Goal: Find contact information: Find contact information

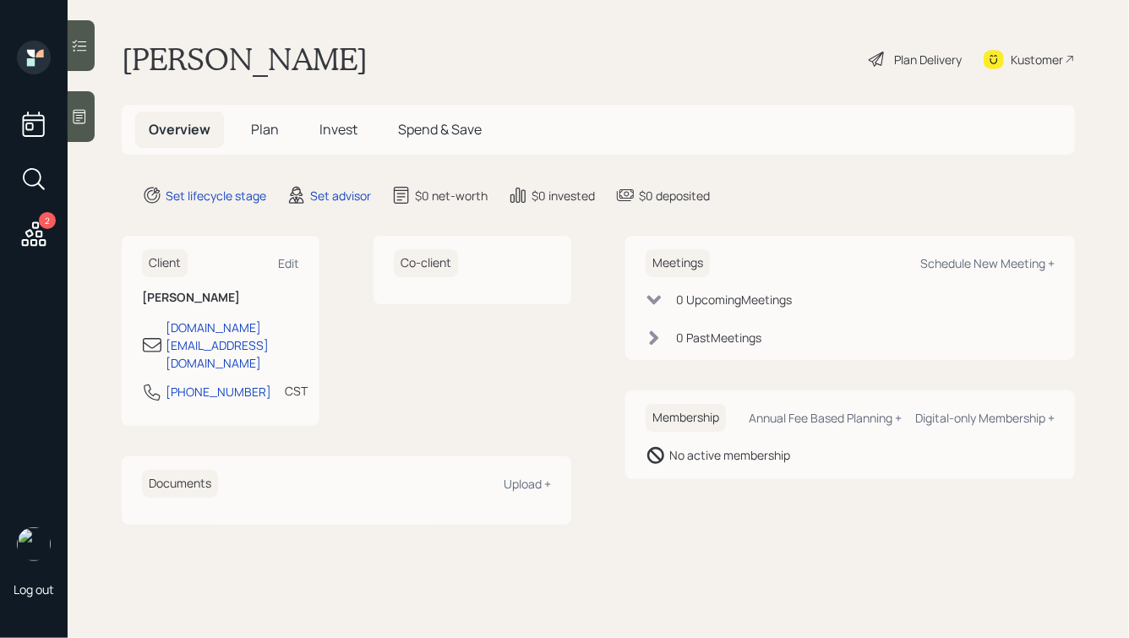
click at [79, 115] on icon at bounding box center [79, 117] width 13 height 14
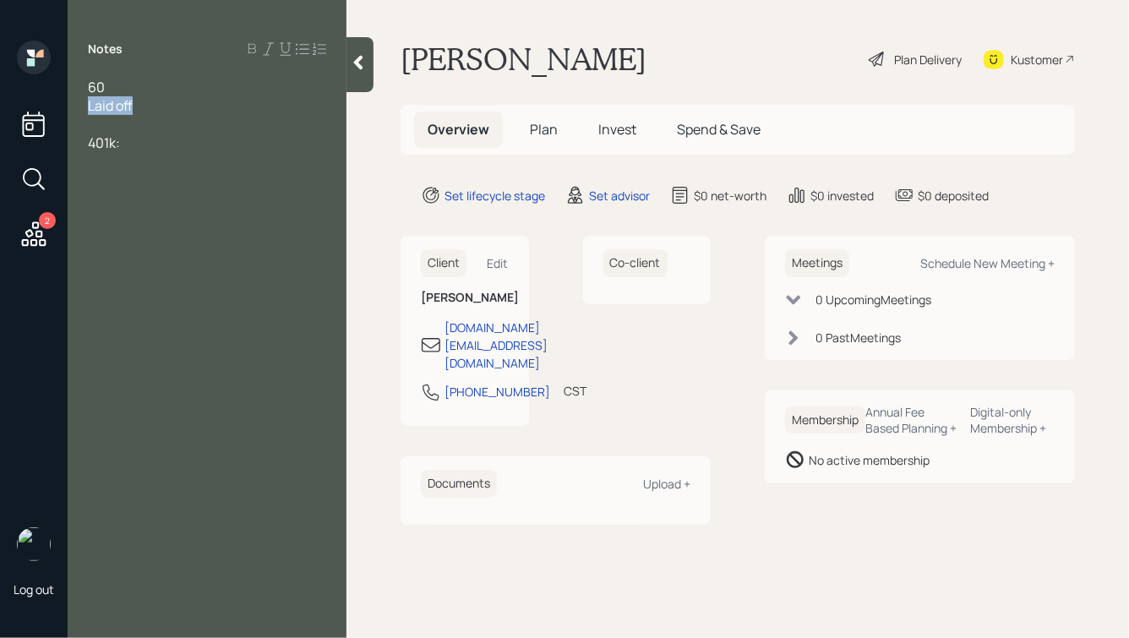
drag, startPoint x: 147, startPoint y: 108, endPoint x: 46, endPoint y: 93, distance: 101.7
click at [46, 93] on div "2 Log out Notes 60 Laid off 401k: [PERSON_NAME] Plan Delivery Kustomer Overview…" at bounding box center [564, 319] width 1129 height 638
click at [140, 116] on div at bounding box center [207, 124] width 238 height 19
click at [146, 149] on div "401k:" at bounding box center [207, 142] width 238 height 19
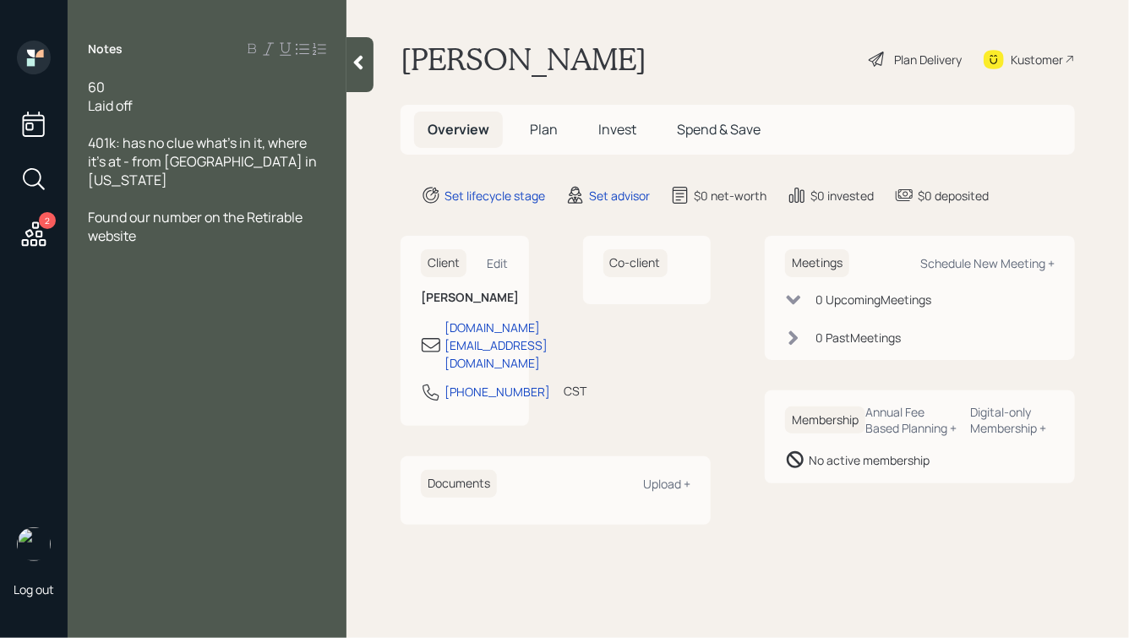
click at [349, 67] on div at bounding box center [359, 64] width 27 height 55
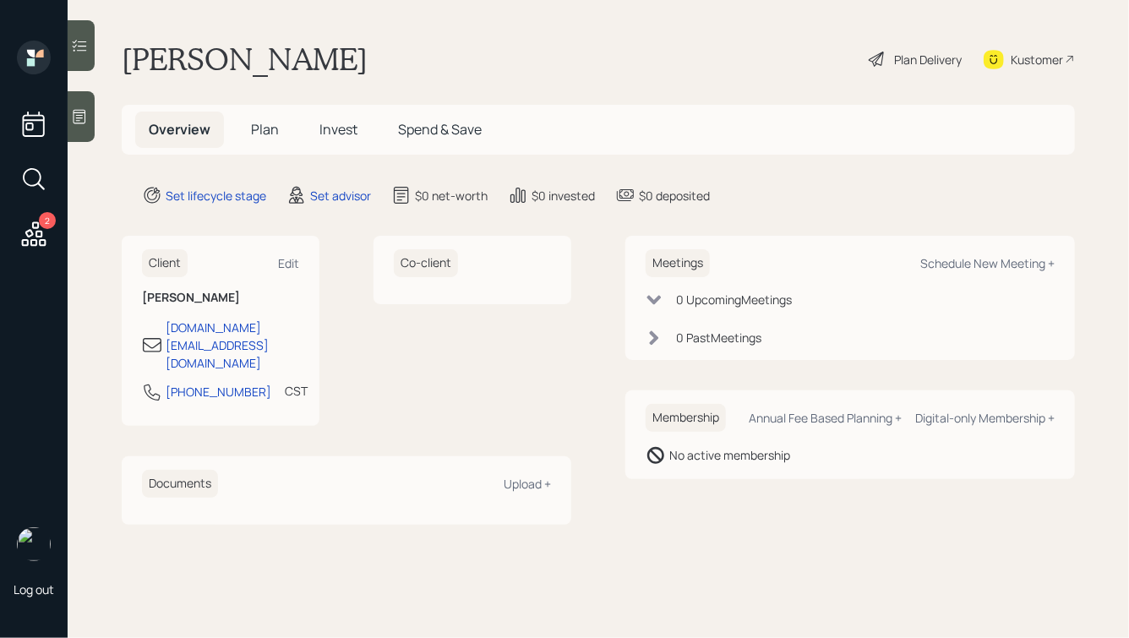
click at [214, 57] on h1 "[PERSON_NAME]" at bounding box center [245, 59] width 246 height 37
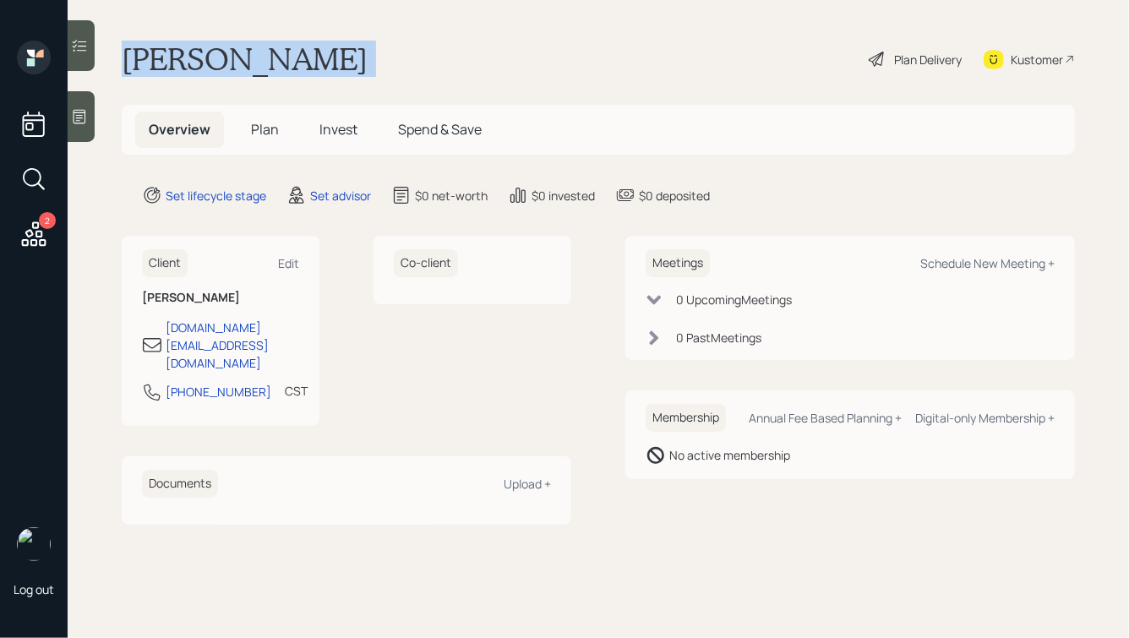
click at [214, 57] on h1 "[PERSON_NAME]" at bounding box center [245, 59] width 246 height 37
click at [237, 61] on h1 "[PERSON_NAME]" at bounding box center [245, 59] width 246 height 37
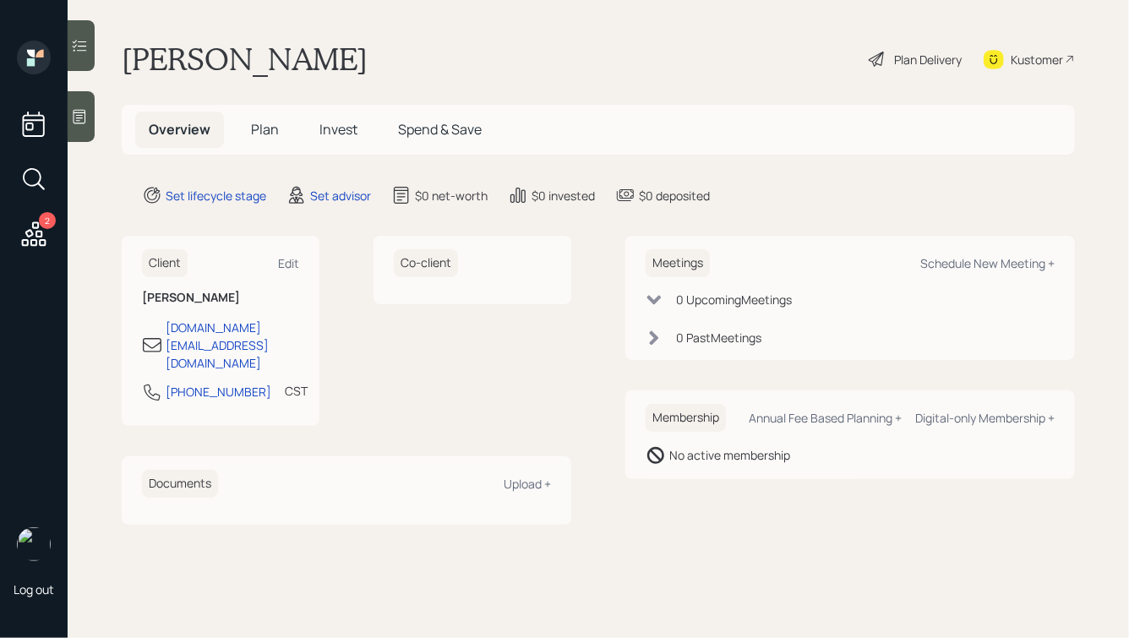
click at [1022, 57] on div "Kustomer" at bounding box center [1036, 60] width 52 height 18
drag, startPoint x: 248, startPoint y: 360, endPoint x: 154, endPoint y: 363, distance: 94.7
click at [154, 382] on div "[PHONE_NUMBER] CST Currently 1:01 PM" at bounding box center [220, 397] width 157 height 30
copy div "[PHONE_NUMBER]"
drag, startPoint x: 320, startPoint y: 335, endPoint x: 161, endPoint y: 331, distance: 158.9
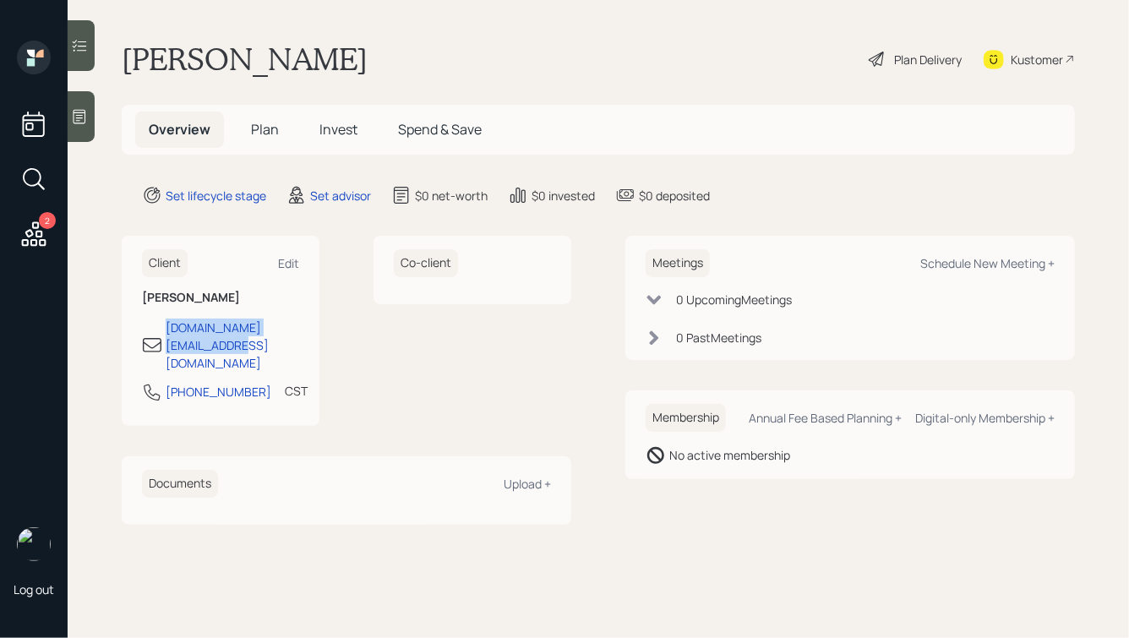
click at [161, 331] on div "Client Edit [PERSON_NAME] [DOMAIN_NAME][EMAIL_ADDRESS][DOMAIN_NAME] [PHONE_NUMB…" at bounding box center [346, 331] width 449 height 190
copy div "[DOMAIN_NAME][EMAIL_ADDRESS][DOMAIN_NAME]"
click at [37, 231] on icon at bounding box center [34, 234] width 30 height 30
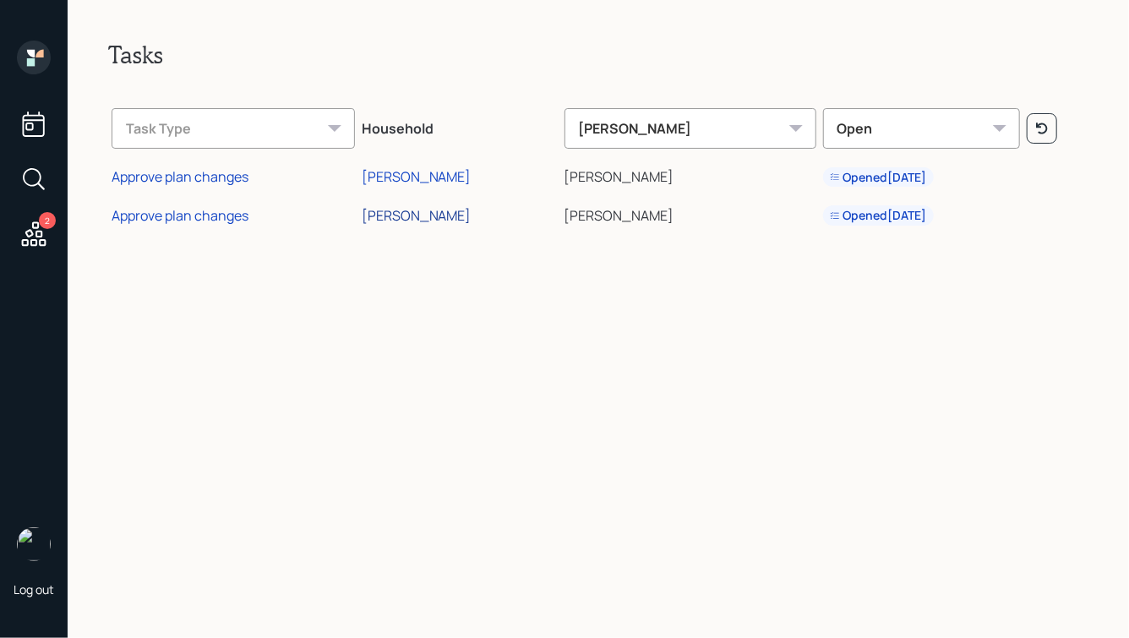
click at [405, 216] on div "[PERSON_NAME]" at bounding box center [417, 215] width 110 height 19
